Goal: Navigation & Orientation: Find specific page/section

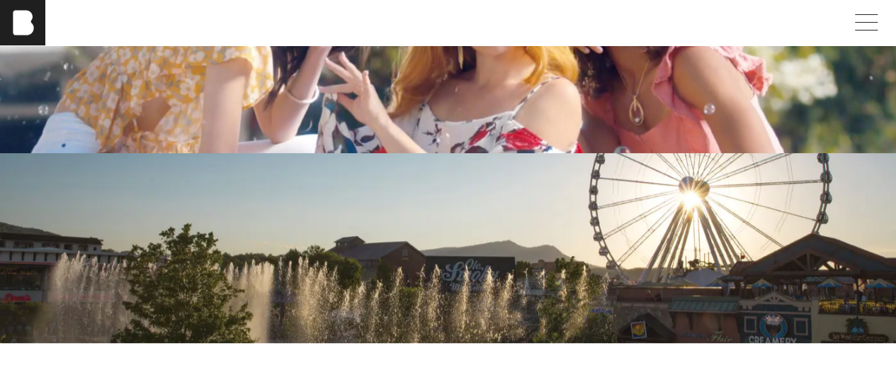
scroll to position [2904, 0]
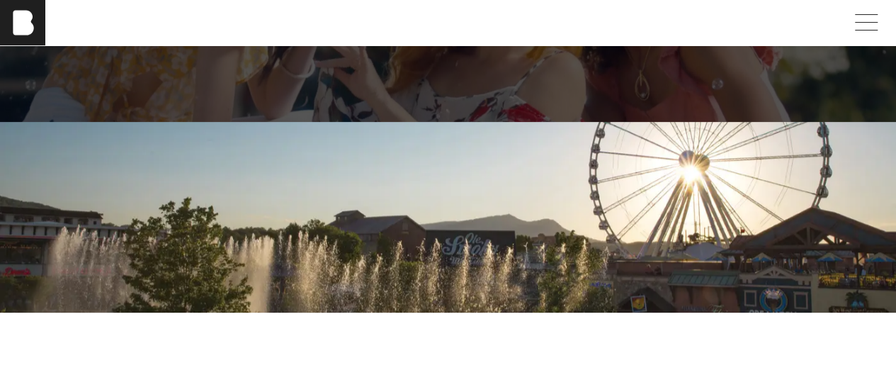
click at [298, 78] on div "Retail" at bounding box center [448, 27] width 828 height 102
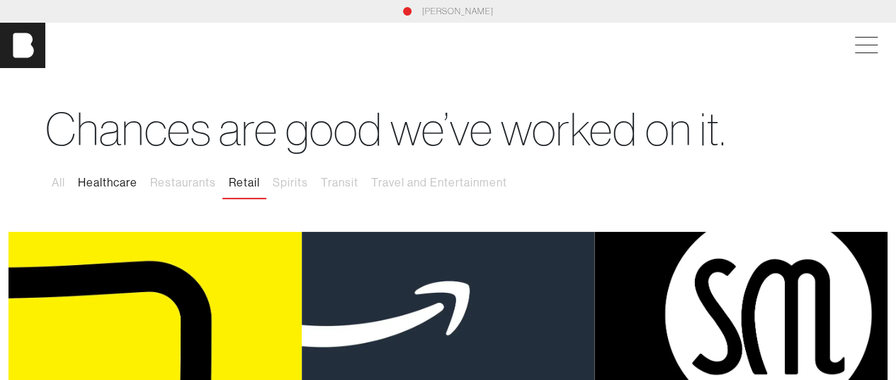
click at [117, 185] on button "Healthcare" at bounding box center [108, 183] width 72 height 30
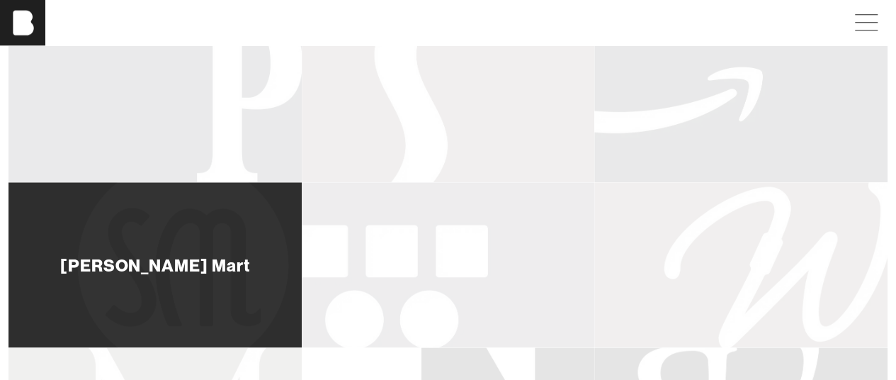
scroll to position [354, 0]
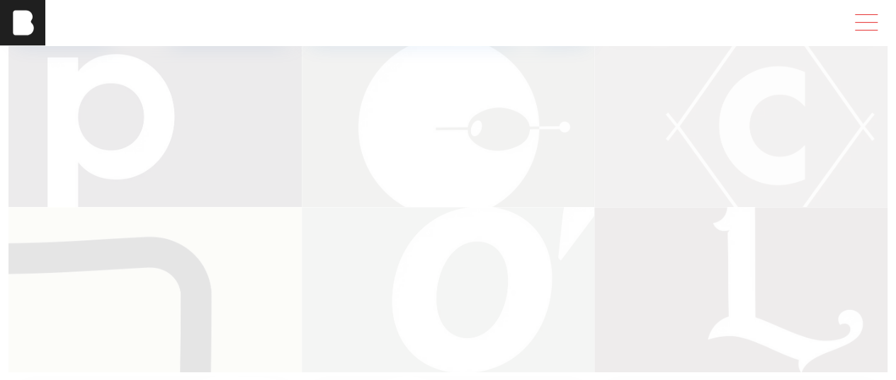
click at [868, 28] on span at bounding box center [863, 23] width 33 height 26
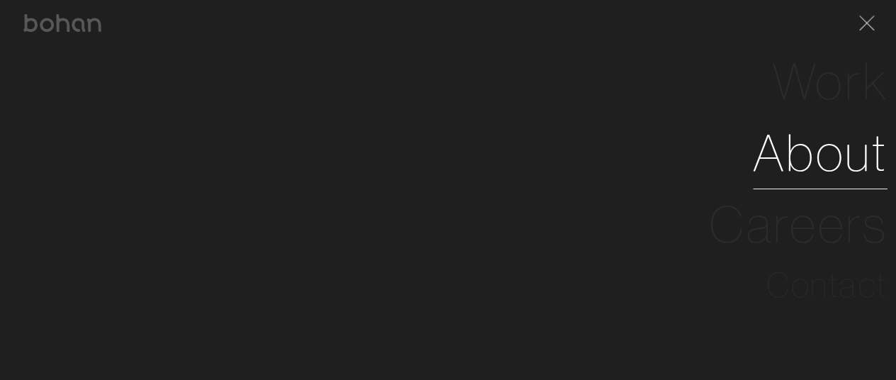
click at [837, 159] on link "About" at bounding box center [820, 153] width 135 height 72
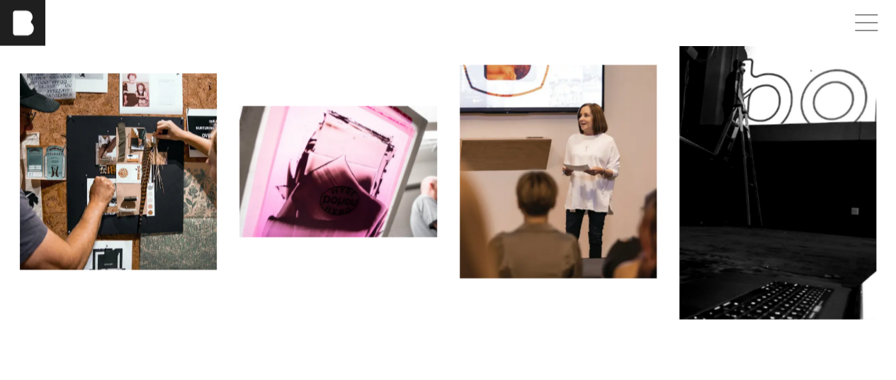
scroll to position [1346, 0]
